Goal: Find specific page/section: Locate a particular part of the current website

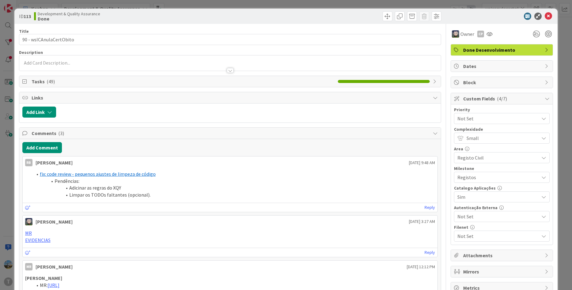
click at [1, 181] on div "ID 113 Development & Quality Assurance Done Title 23 / 128 90 - wsICAnulaCertOb…" at bounding box center [286, 145] width 572 height 290
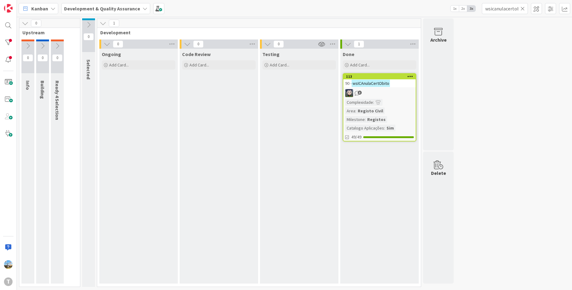
click at [316, 174] on div "Testing Add Card..." at bounding box center [299, 166] width 78 height 235
click at [523, 8] on icon at bounding box center [523, 9] width 4 height 6
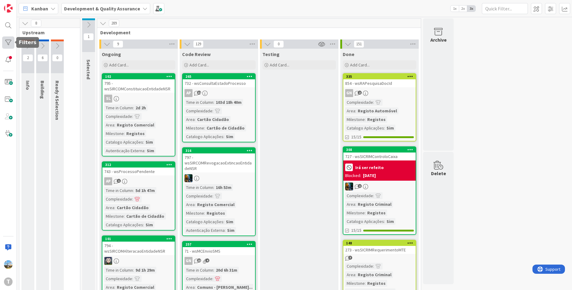
click at [8, 44] on div at bounding box center [8, 42] width 12 height 12
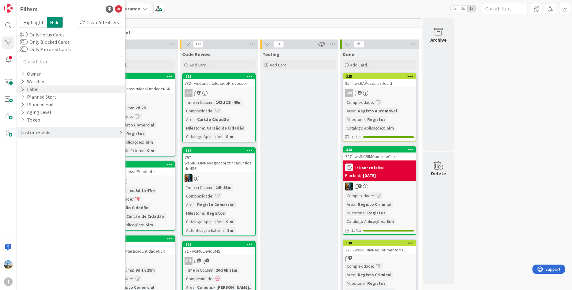
click at [43, 89] on div "Label" at bounding box center [71, 90] width 109 height 8
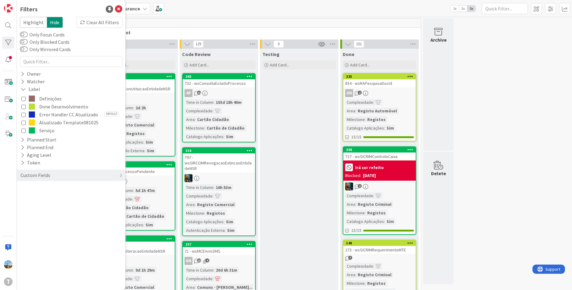
click at [48, 105] on span "Done Desenvolvimento" at bounding box center [63, 107] width 49 height 8
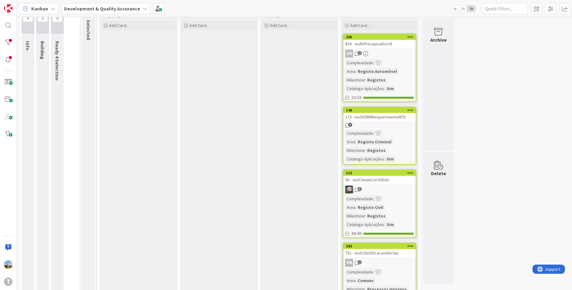
scroll to position [32, 0]
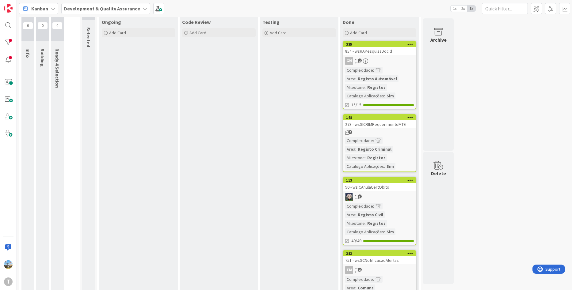
click at [383, 130] on div "148 273 - wsSICRIMRequerimentoMTE 7 Complexidade : Area : Registo Criminal Mile…" at bounding box center [380, 143] width 74 height 58
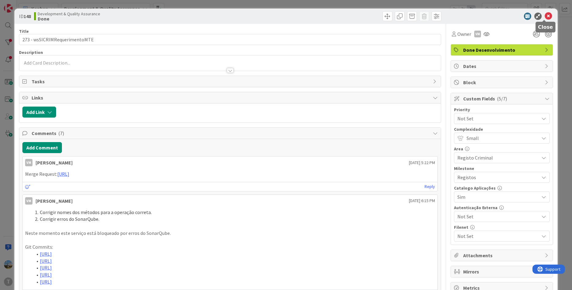
click at [545, 19] on icon at bounding box center [548, 16] width 7 height 7
